Goal: Find specific page/section: Find specific page/section

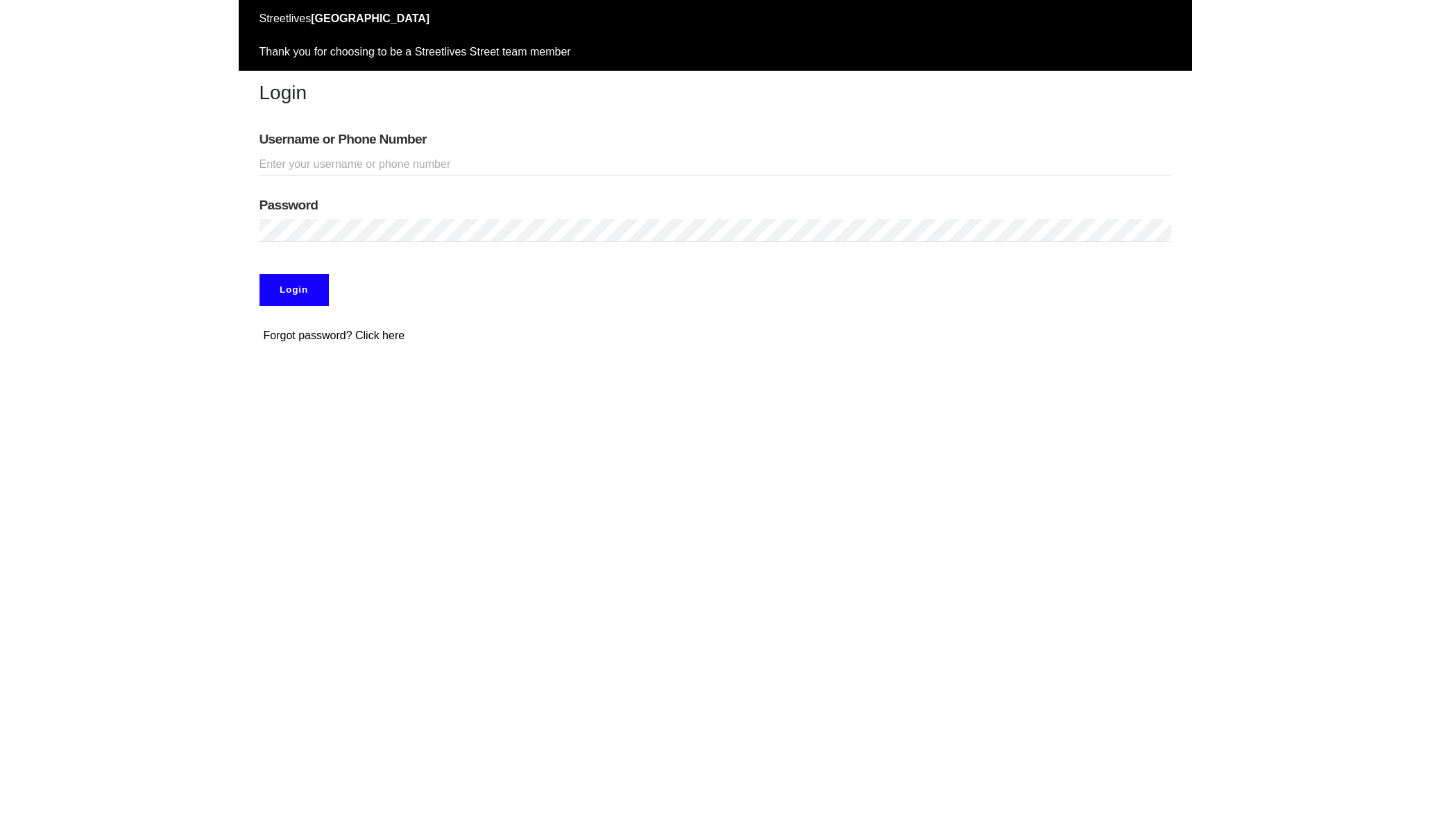
type input "adamabard"
click at [294, 289] on input "Login" at bounding box center [294, 290] width 69 height 32
click at [296, 292] on input "Login" at bounding box center [294, 290] width 69 height 32
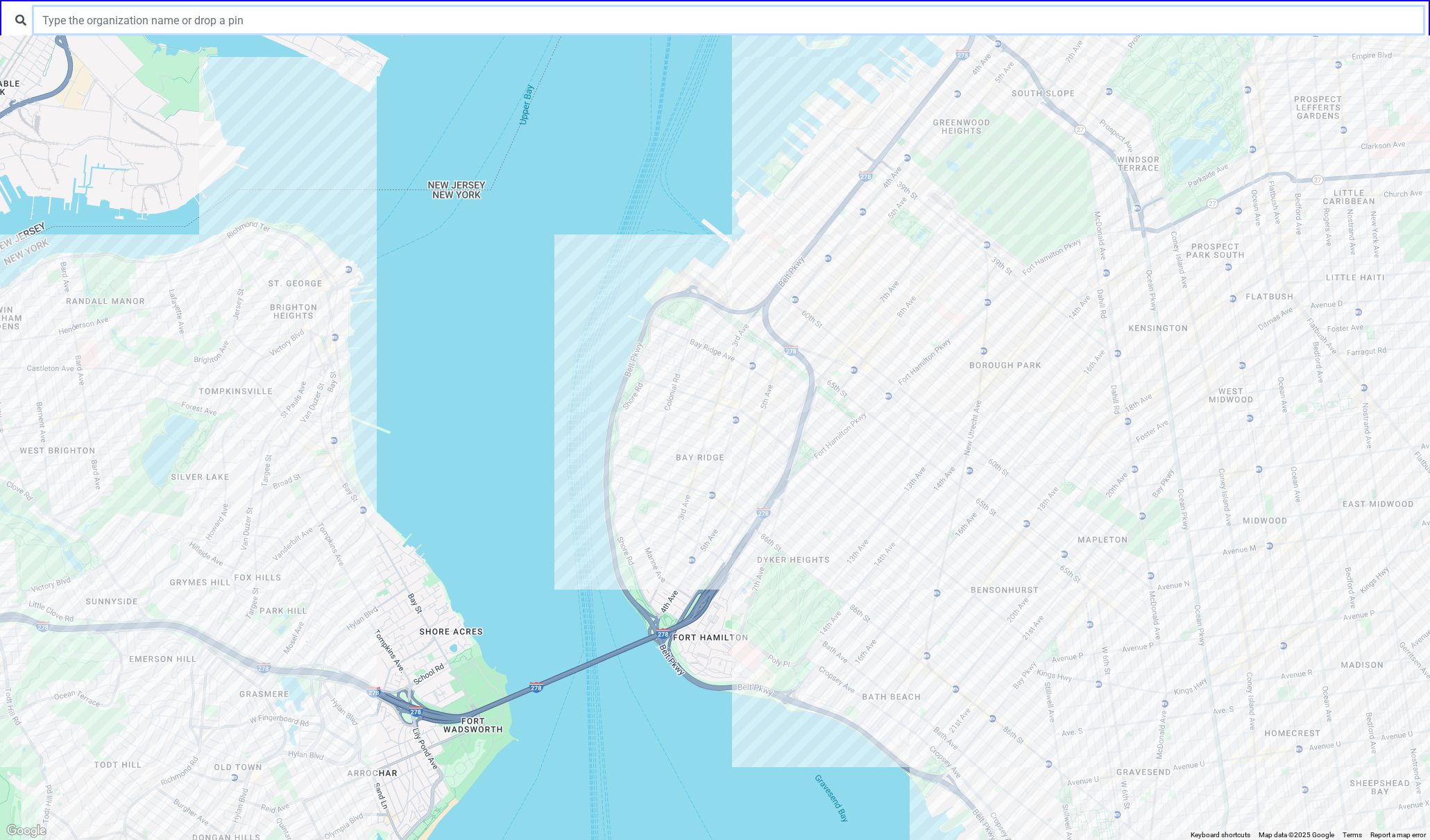
click at [204, 25] on input "text" at bounding box center [729, 20] width 1389 height 26
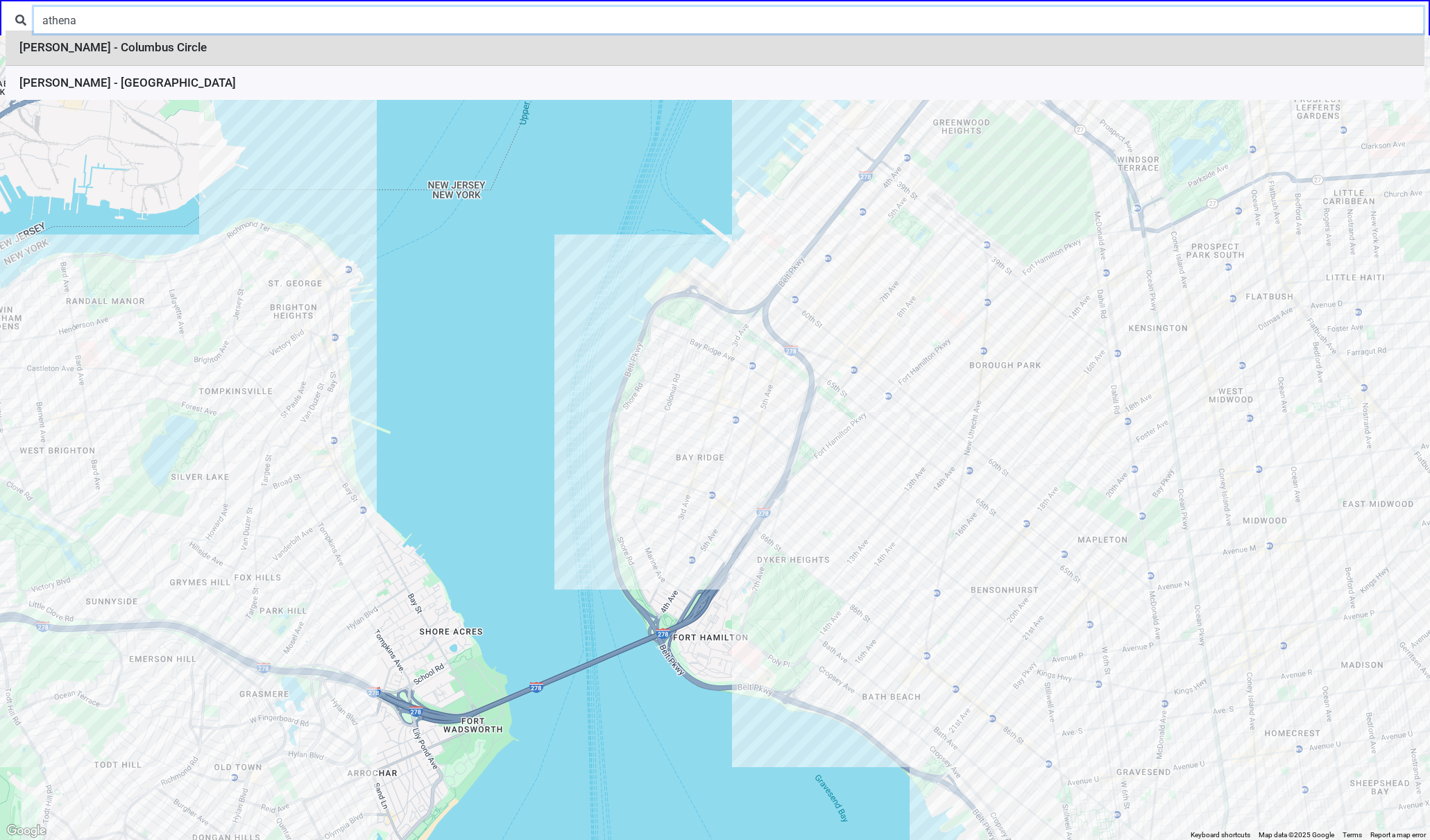
type input "athena"
click at [195, 45] on li "[PERSON_NAME] - Columbus Circle" at bounding box center [715, 48] width 1419 height 36
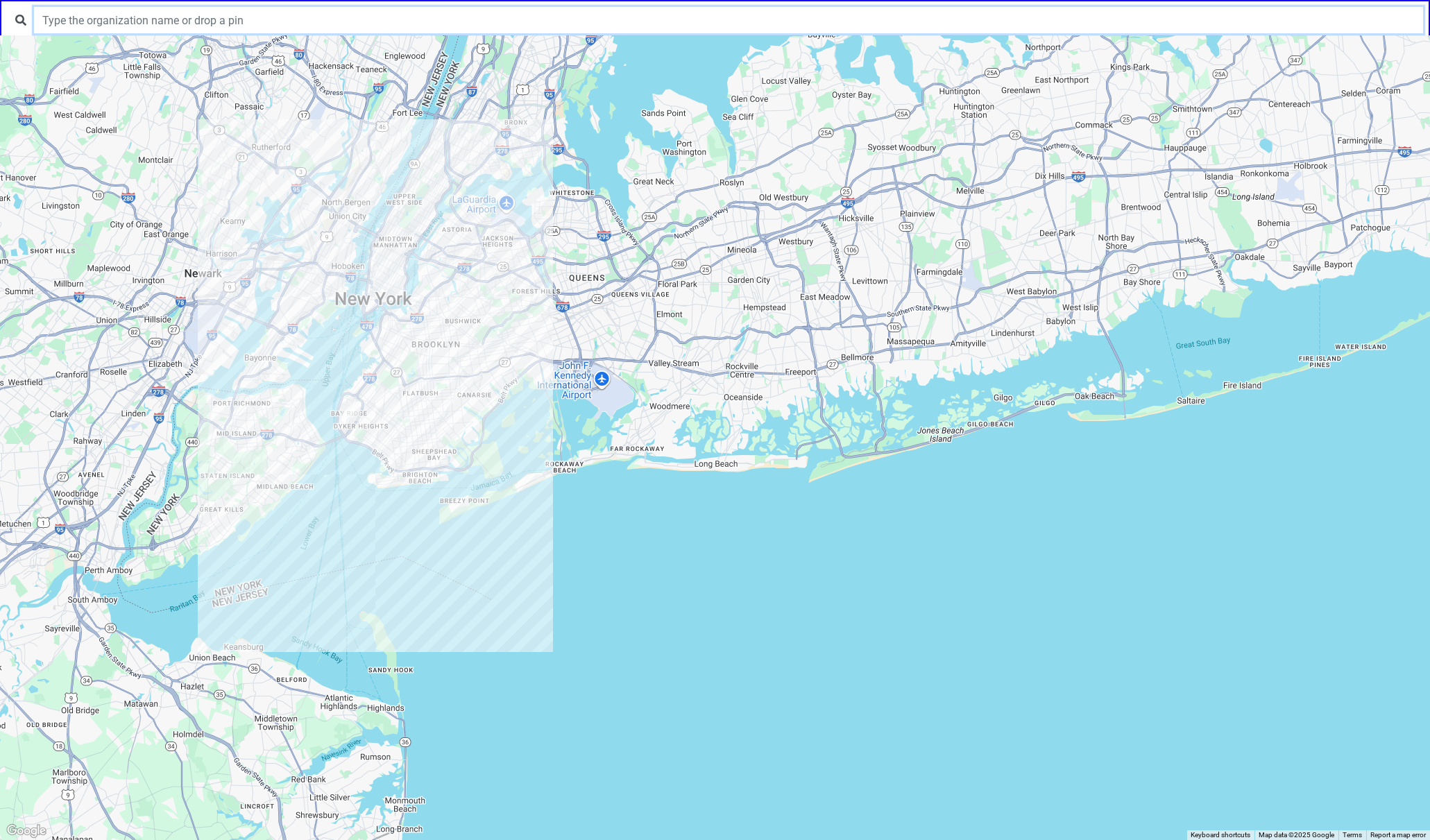
click at [251, 17] on input "text" at bounding box center [729, 20] width 1389 height 26
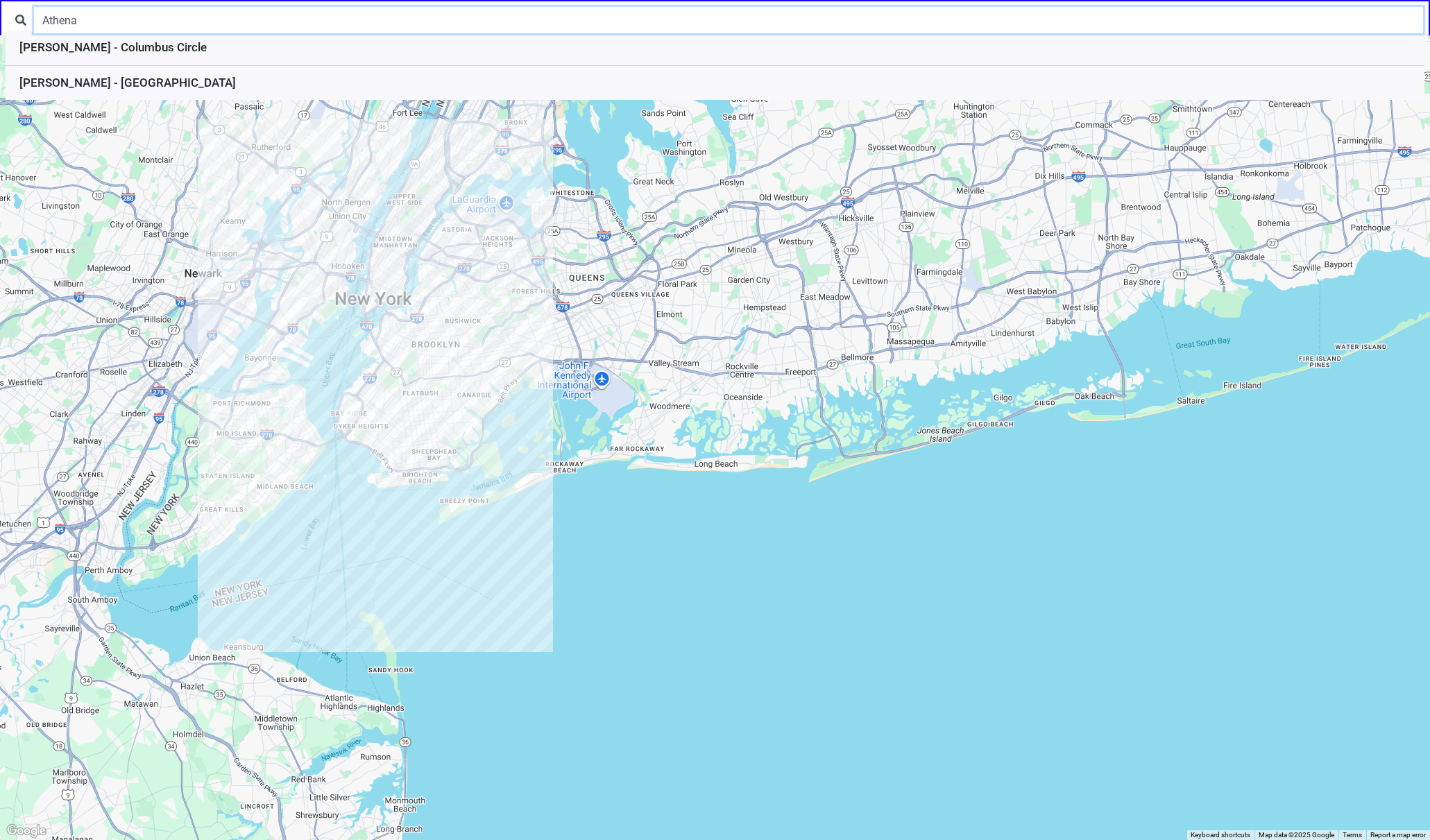
type input "Athena"
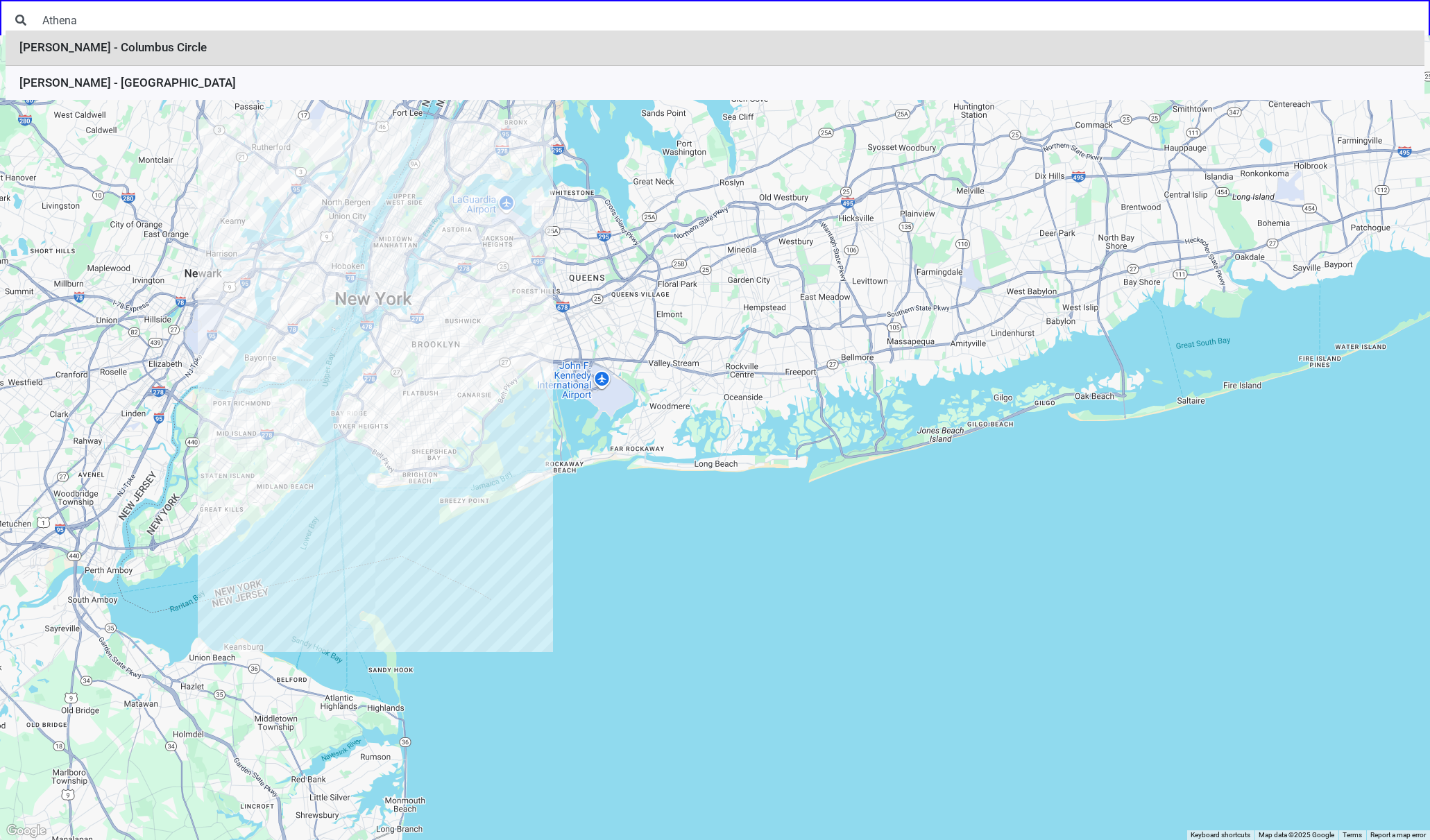
drag, startPoint x: 251, startPoint y: 17, endPoint x: 181, endPoint y: 50, distance: 77.4
click at [181, 50] on li "[PERSON_NAME] - Columbus Circle" at bounding box center [715, 48] width 1419 height 36
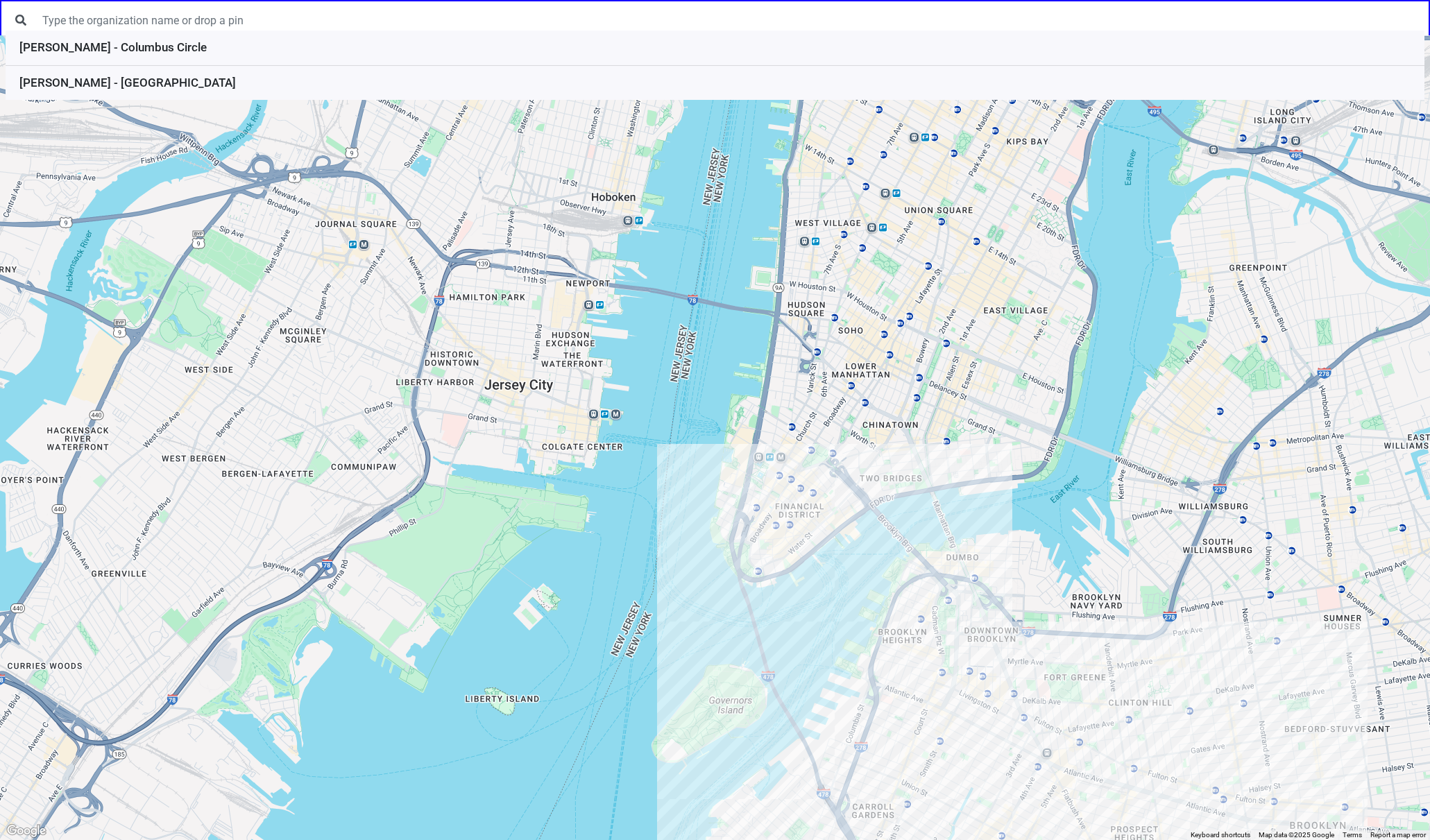
drag, startPoint x: 684, startPoint y: 633, endPoint x: 421, endPoint y: 296, distance: 427.5
click at [421, 296] on div at bounding box center [715, 438] width 1430 height 804
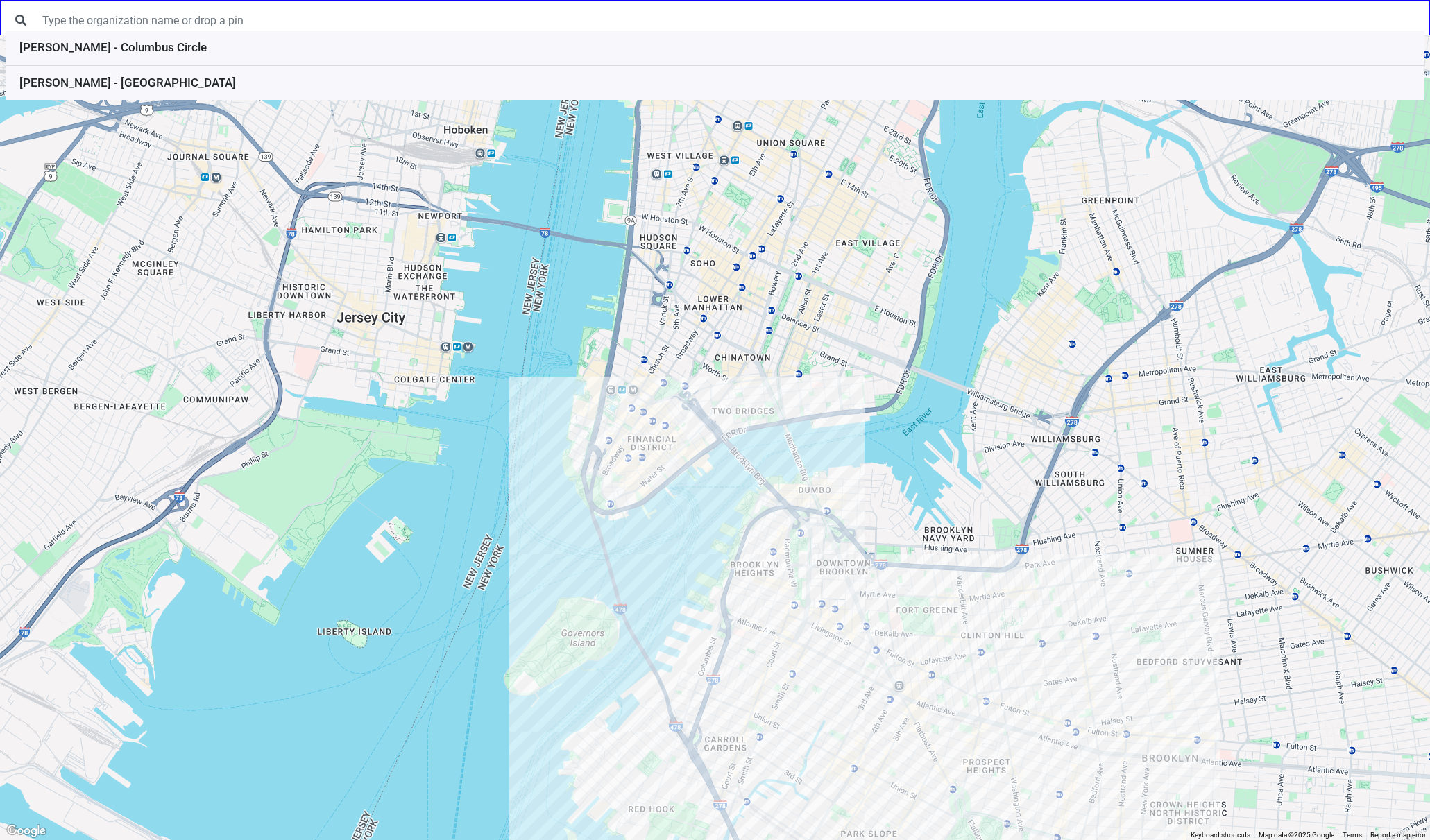
drag, startPoint x: 421, startPoint y: 296, endPoint x: 272, endPoint y: 228, distance: 163.8
click at [272, 228] on div at bounding box center [715, 438] width 1430 height 804
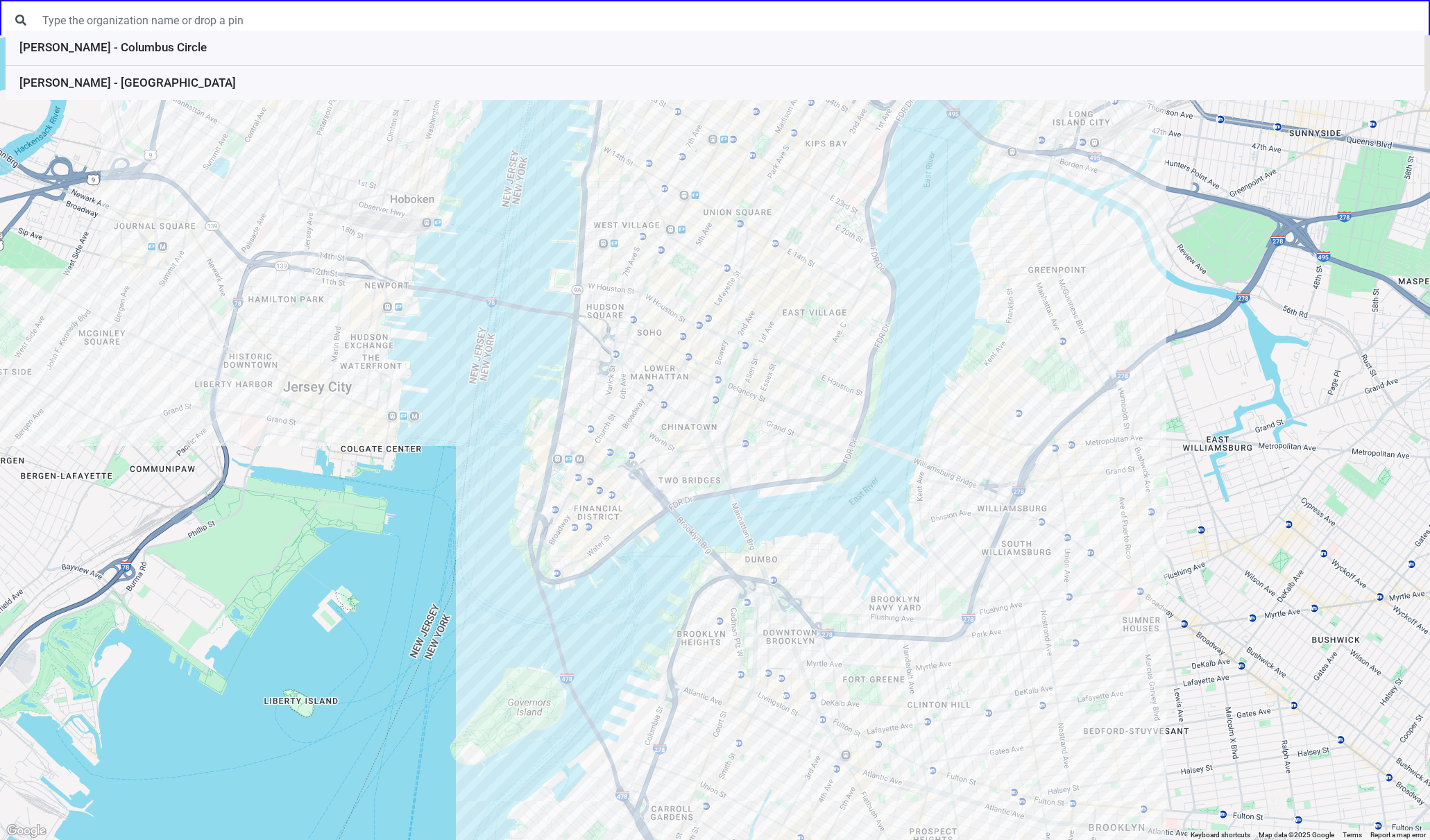
drag, startPoint x: 486, startPoint y: 235, endPoint x: 422, endPoint y: 503, distance: 275.5
click at [439, 447] on div at bounding box center [715, 438] width 1430 height 804
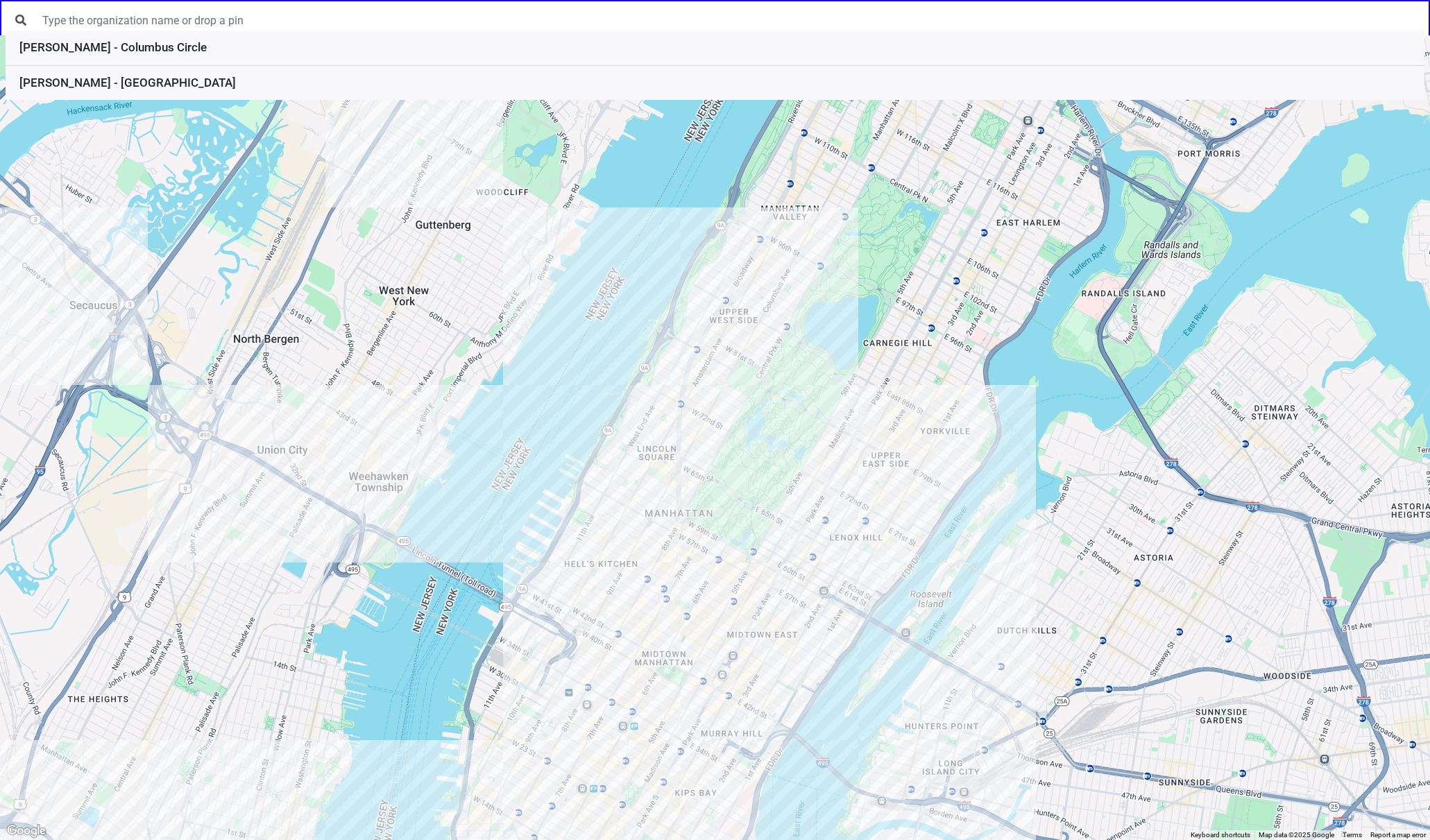
drag, startPoint x: 529, startPoint y: 506, endPoint x: 425, endPoint y: 484, distance: 106.3
click at [425, 484] on div at bounding box center [715, 438] width 1430 height 804
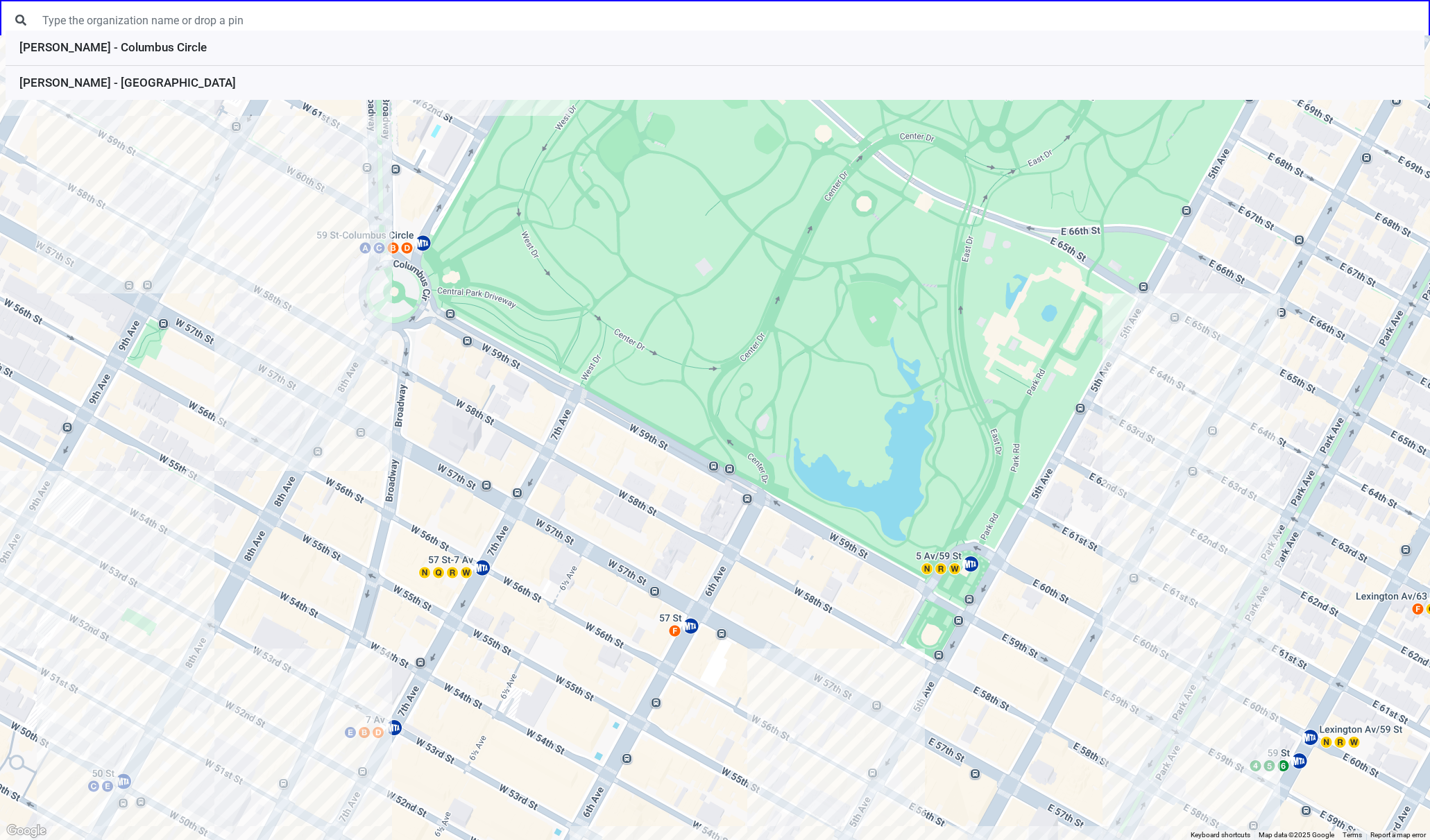
click at [370, 372] on div at bounding box center [715, 438] width 1430 height 804
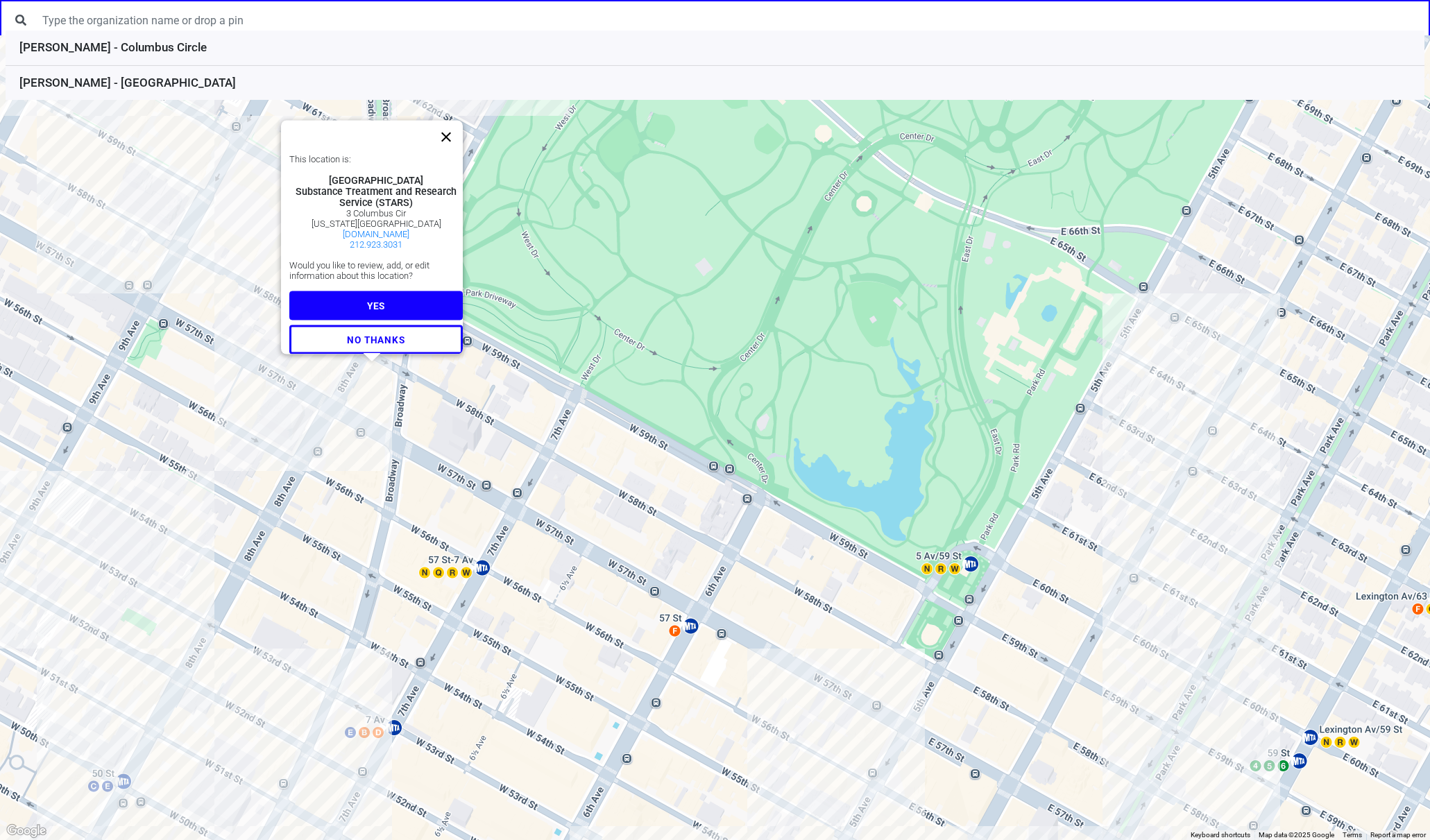
click at [450, 130] on button "Close" at bounding box center [446, 138] width 34 height 34
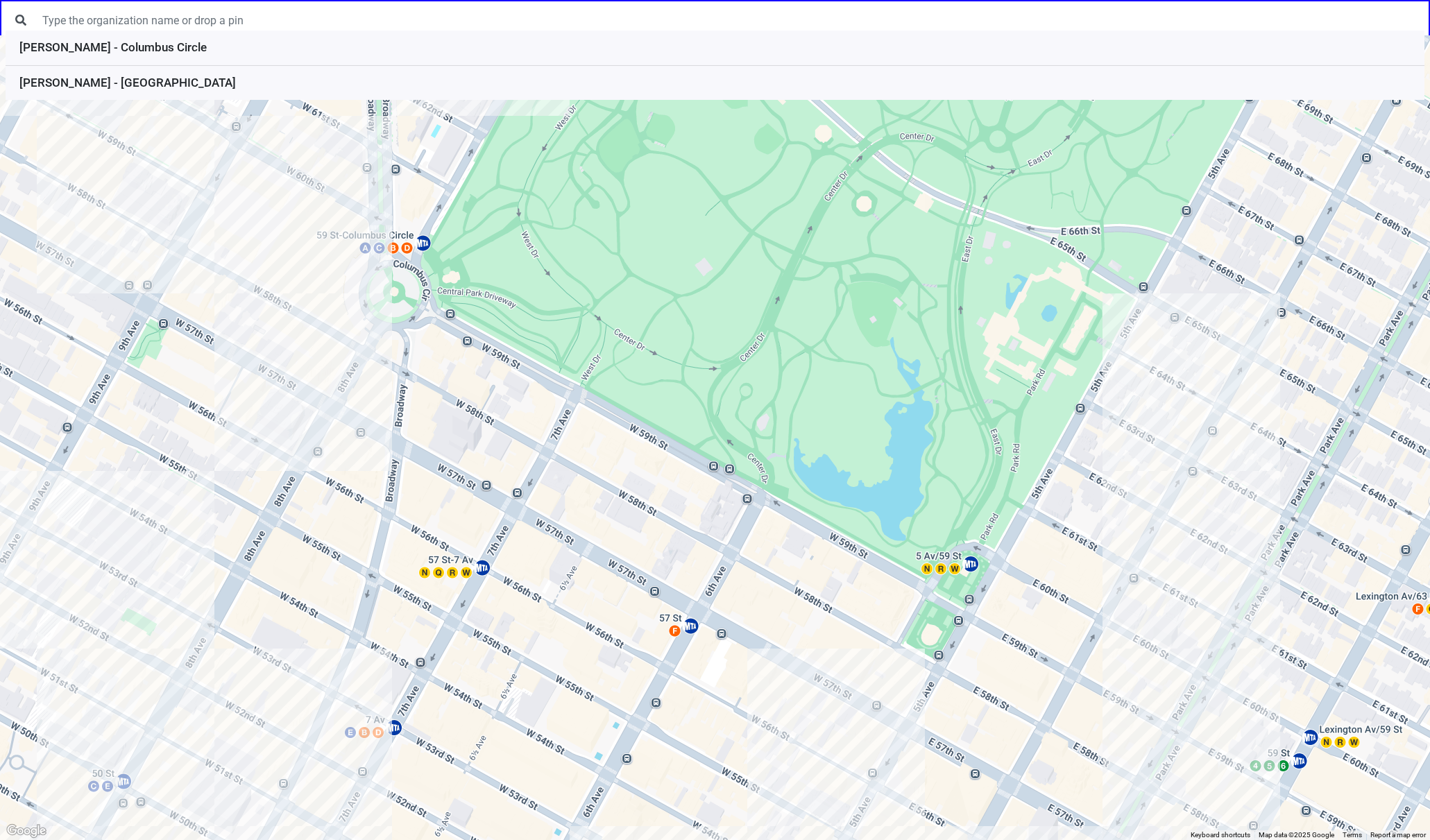
click at [300, 138] on div at bounding box center [715, 438] width 1430 height 804
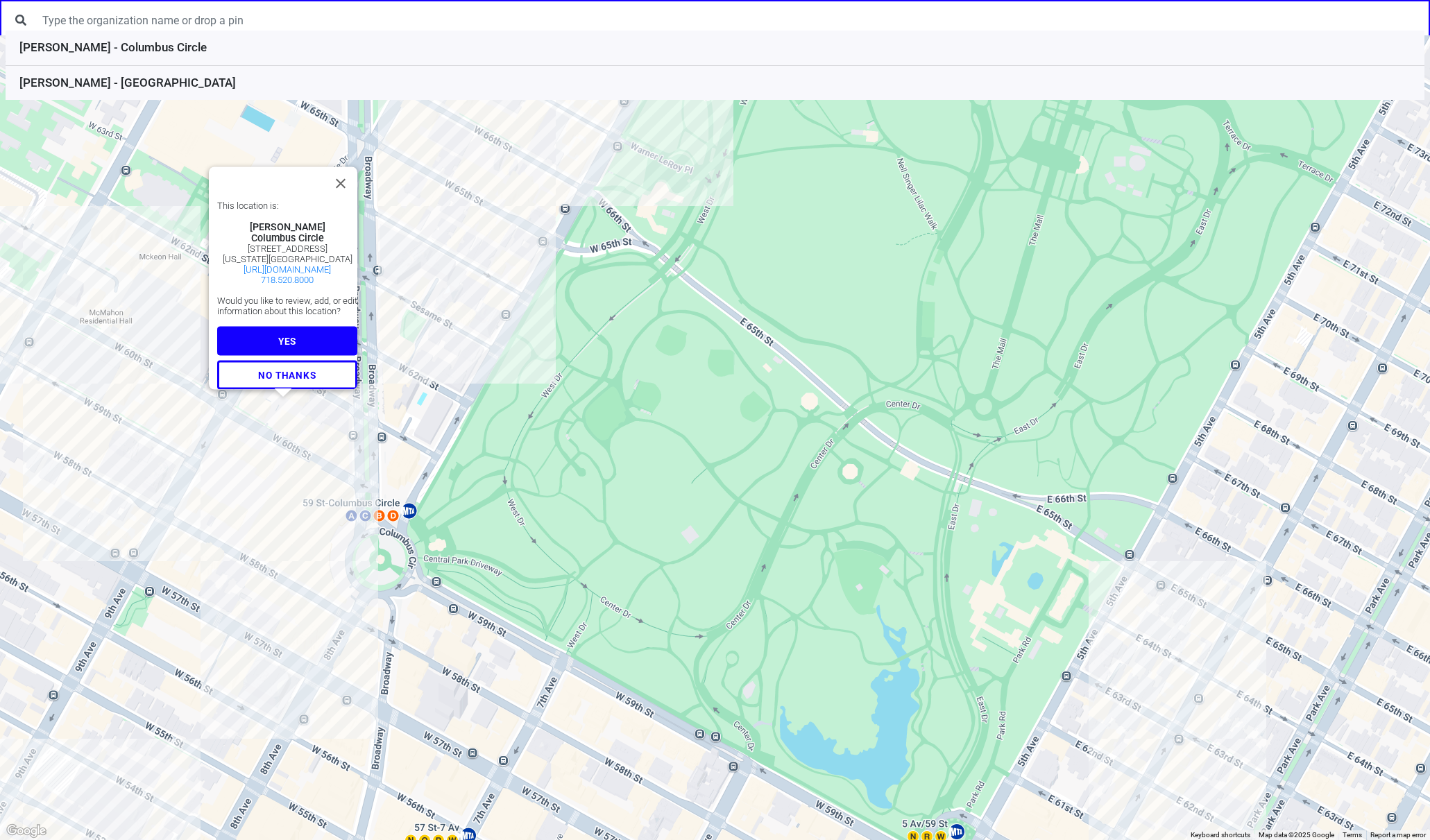
drag, startPoint x: 184, startPoint y: 388, endPoint x: 171, endPoint y: 470, distance: 83.0
click at [171, 470] on div "This location is: [GEOGRAPHIC_DATA] [STREET_ADDRESS][US_STATE] [URL][DOMAIN_NAM…" at bounding box center [715, 438] width 1430 height 804
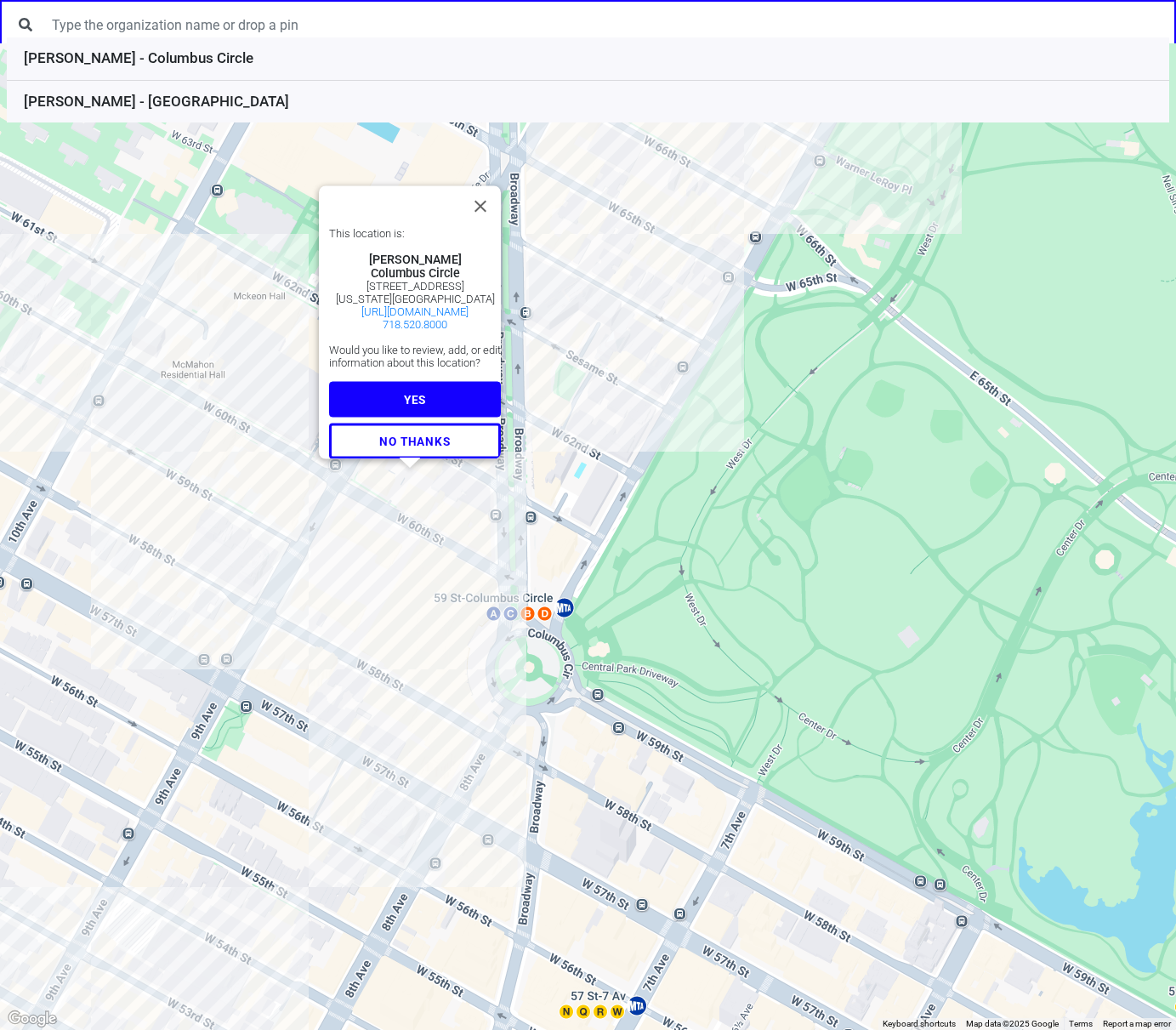
drag, startPoint x: 1751, startPoint y: 281, endPoint x: 852, endPoint y: 399, distance: 906.7
click at [852, 399] on div "This location is: [GEOGRAPHIC_DATA] [STREET_ADDRESS][US_STATE] [URL][DOMAIN_NAM…" at bounding box center [588, 537] width 1176 height 986
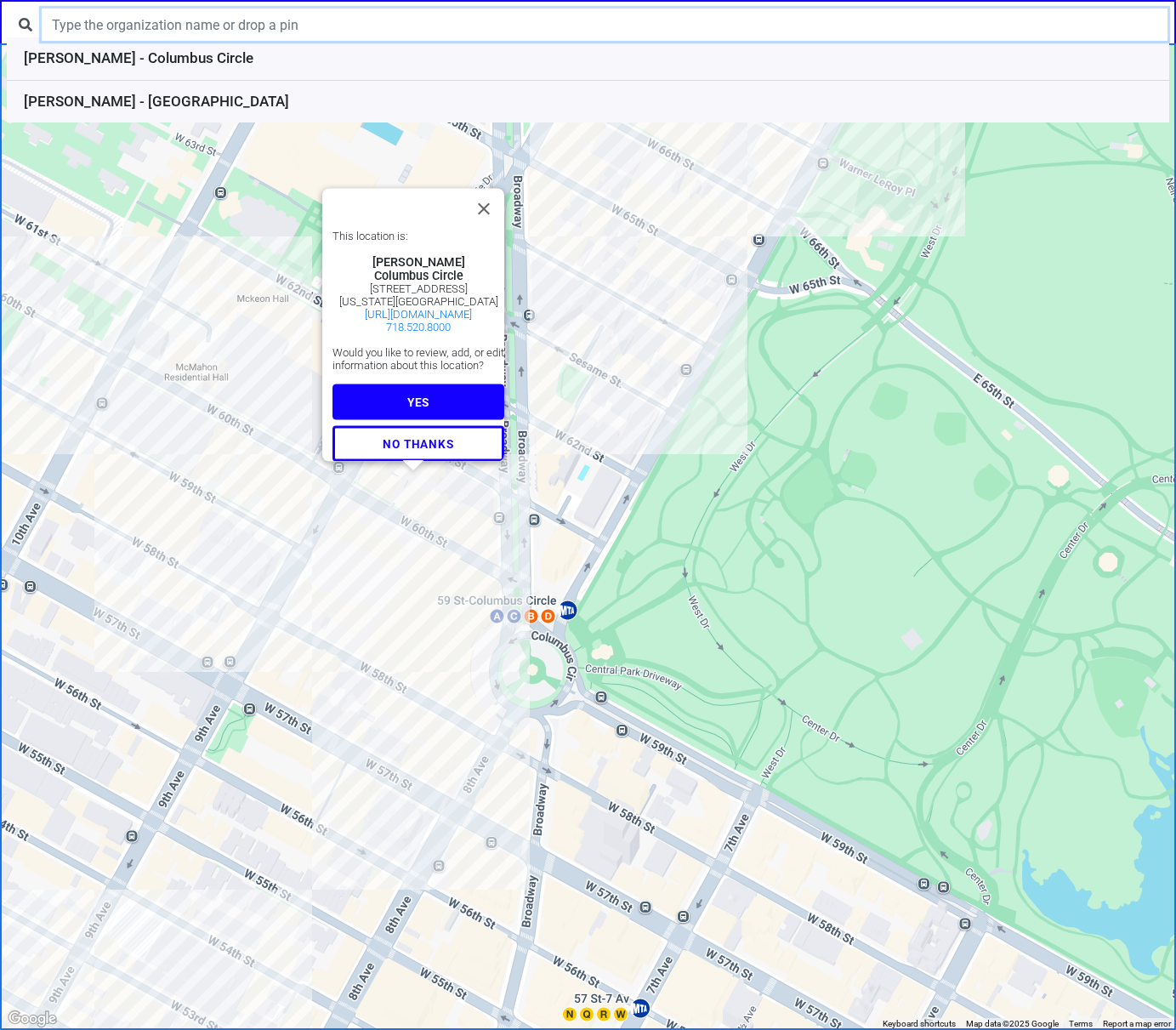
click at [242, 20] on input "text" at bounding box center [605, 25] width 1126 height 32
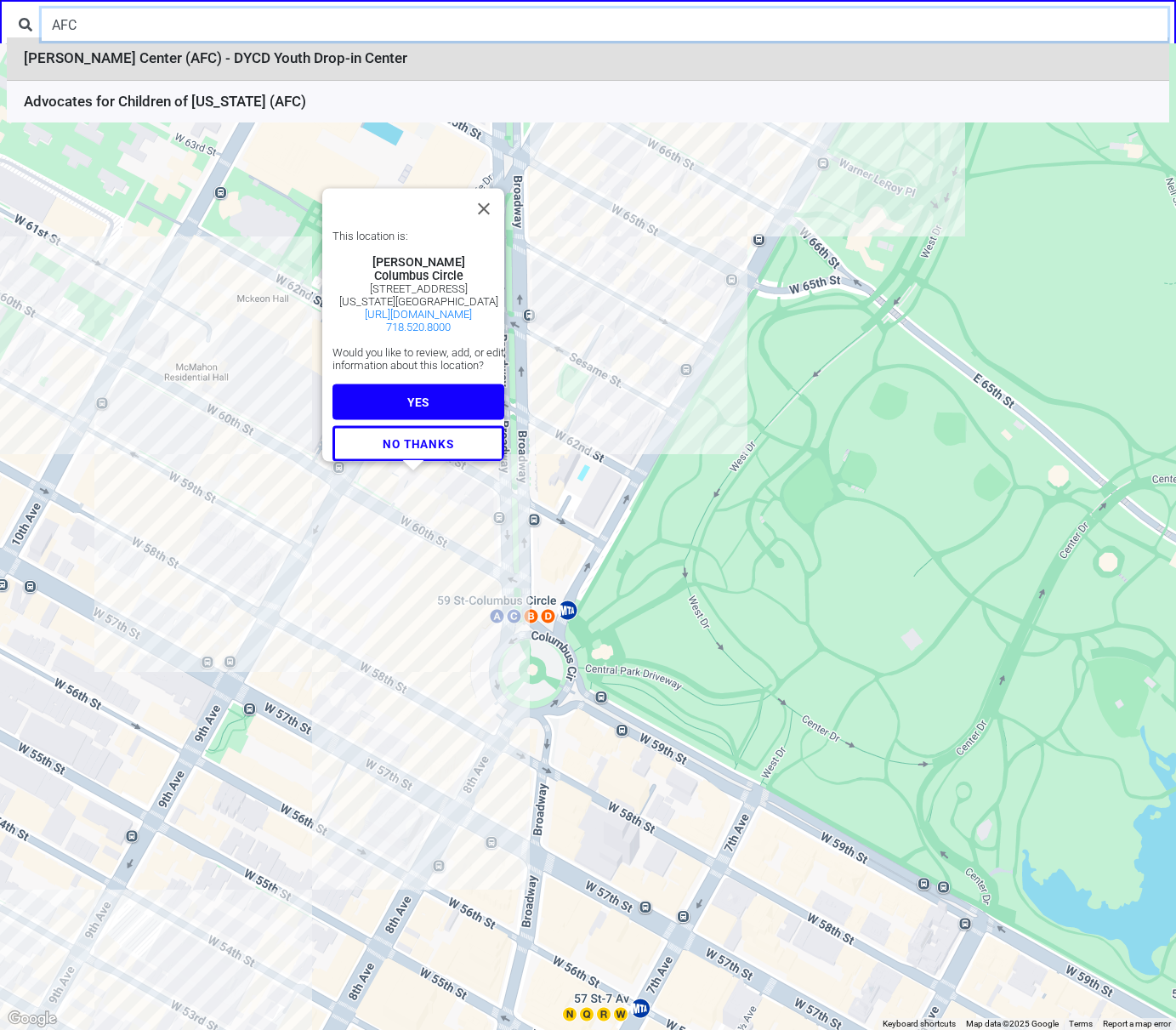
type input "AFC"
click at [215, 60] on li "[PERSON_NAME] Center (AFC) - DYCD Youth Drop-in Center" at bounding box center [588, 59] width 1163 height 44
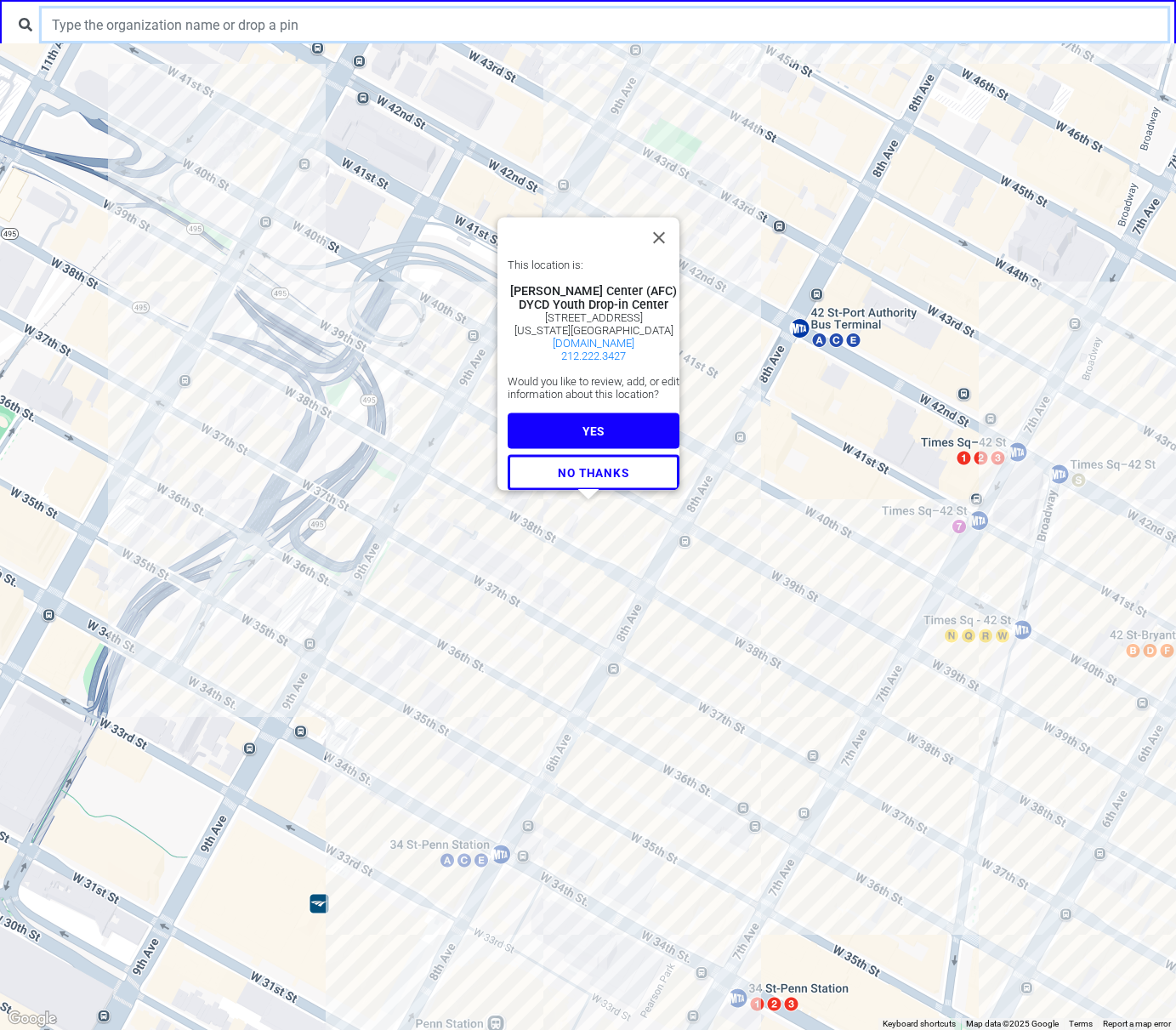
click at [223, 31] on input "text" at bounding box center [605, 25] width 1126 height 32
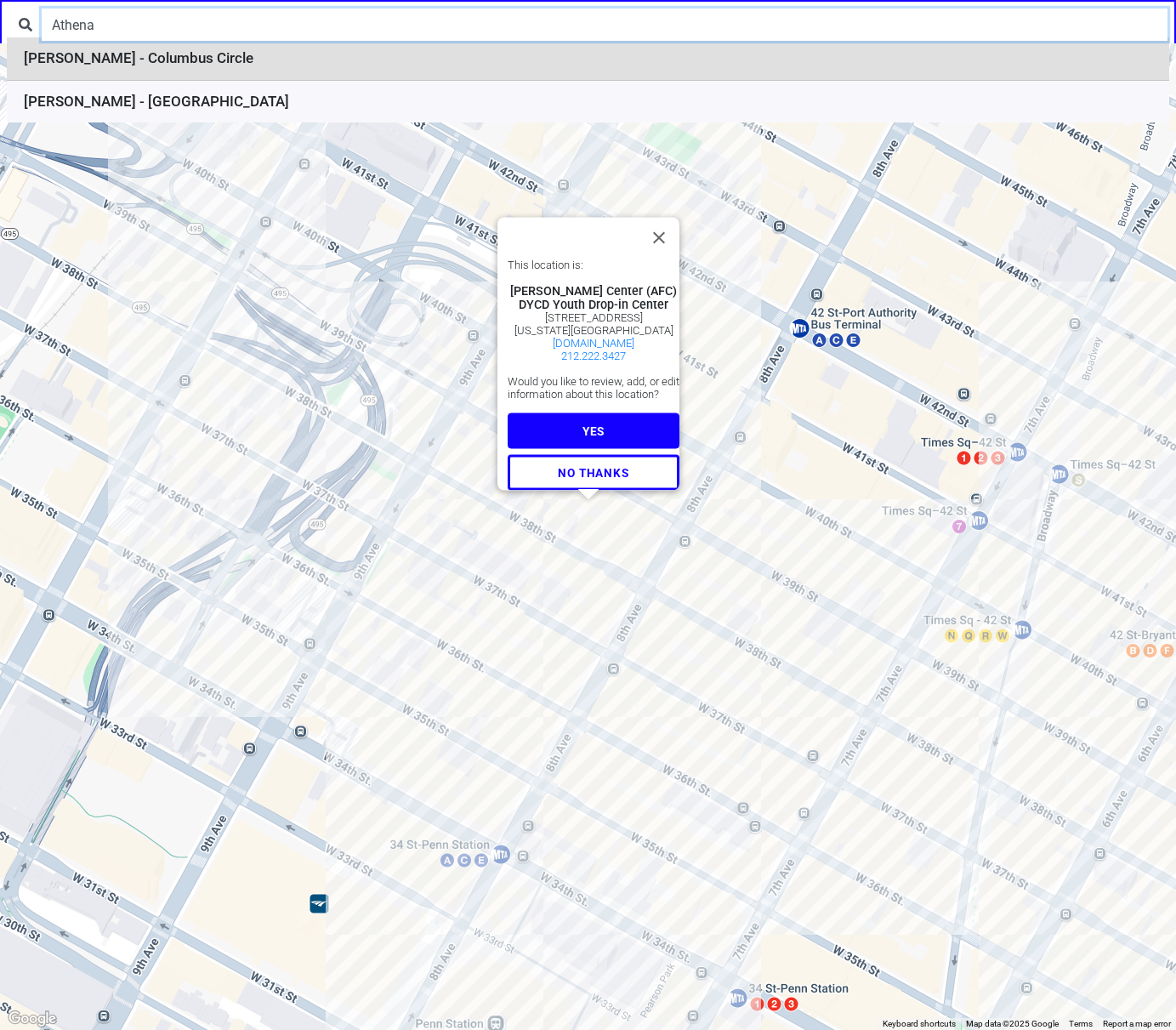
type input "Athena"
click at [226, 54] on li "[PERSON_NAME] - Columbus Circle" at bounding box center [588, 59] width 1163 height 44
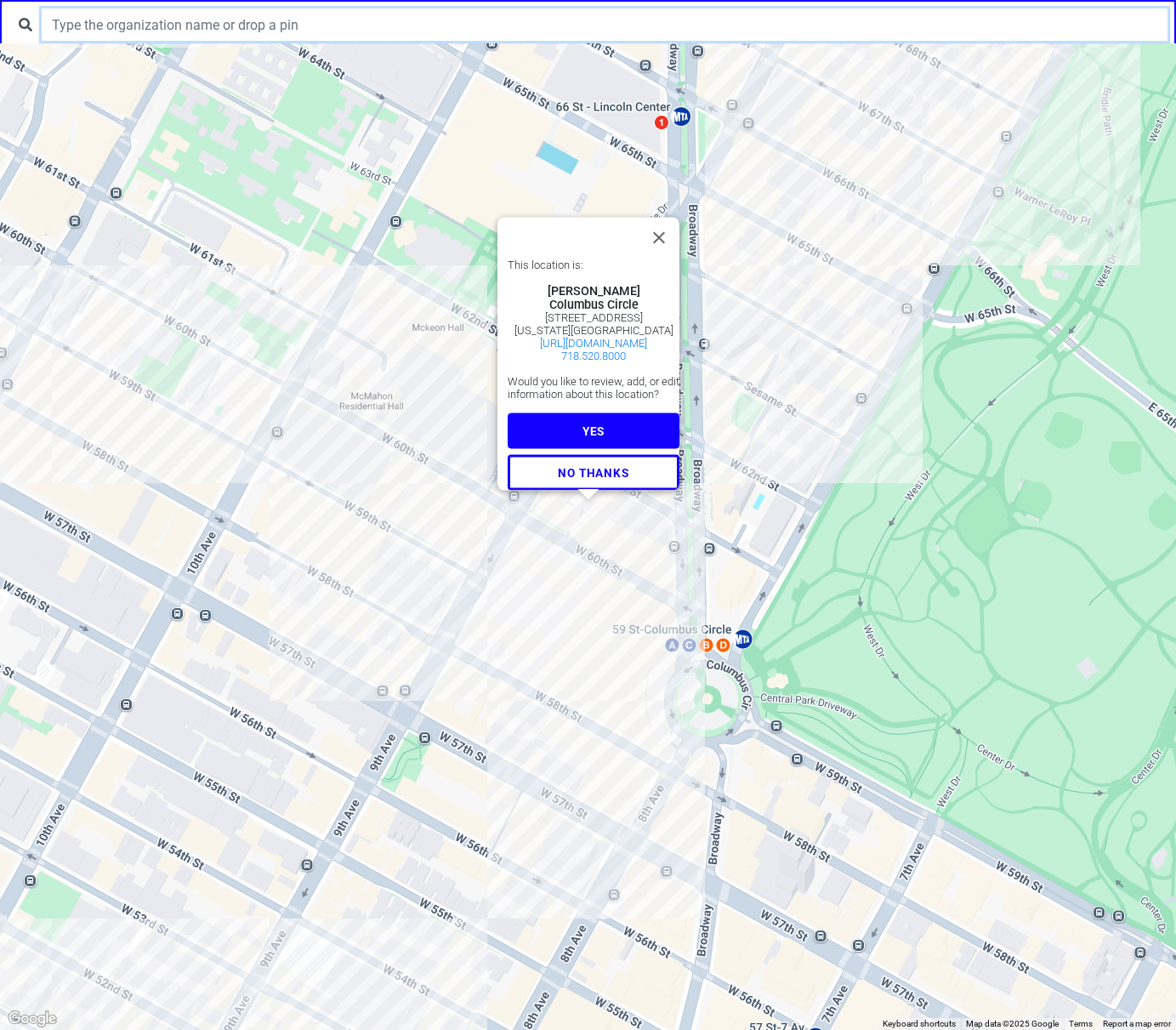
click at [261, 32] on input "text" at bounding box center [605, 25] width 1126 height 32
